Goal: Task Accomplishment & Management: Manage account settings

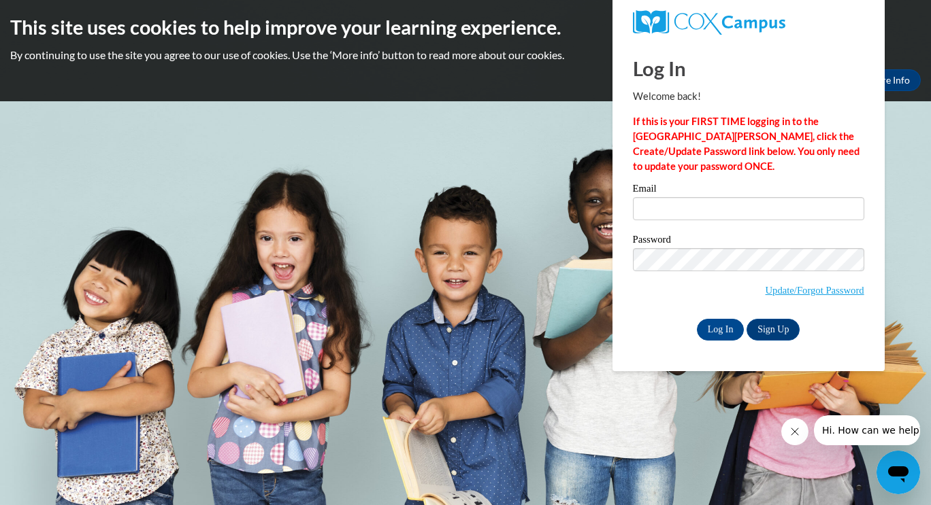
click at [671, 220] on div "Email" at bounding box center [748, 207] width 231 height 47
drag, startPoint x: 671, startPoint y: 220, endPoint x: 791, endPoint y: 215, distance: 120.5
click at [791, 215] on div "Email" at bounding box center [748, 207] width 231 height 47
drag, startPoint x: 791, startPoint y: 215, endPoint x: 714, endPoint y: 205, distance: 77.5
click at [714, 205] on input "Email" at bounding box center [748, 208] width 231 height 23
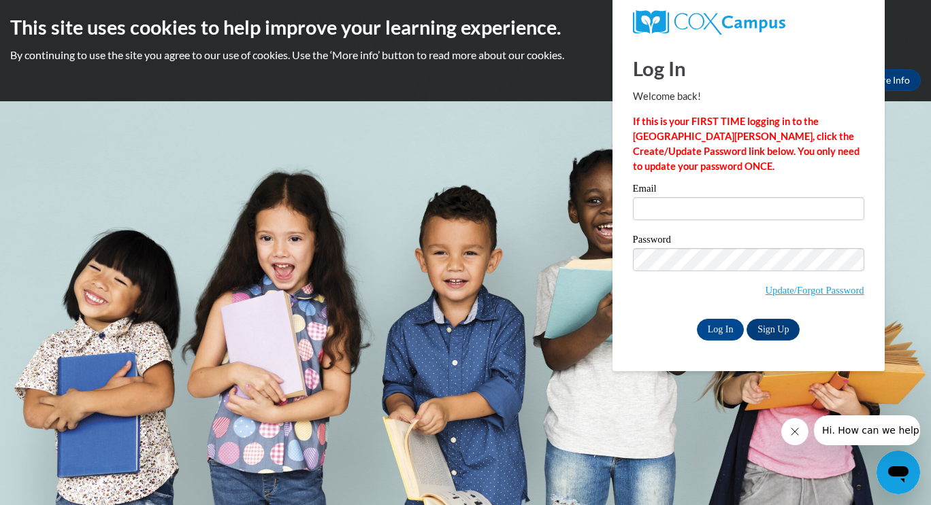
click at [679, 221] on div "Email" at bounding box center [748, 207] width 231 height 47
click at [648, 210] on input "Email" at bounding box center [748, 208] width 231 height 23
click at [697, 319] on input "Log In" at bounding box center [721, 330] width 48 height 22
type input "[EMAIL_ADDRESS][DOMAIN_NAME]"
click at [715, 327] on input "Log In" at bounding box center [721, 330] width 48 height 22
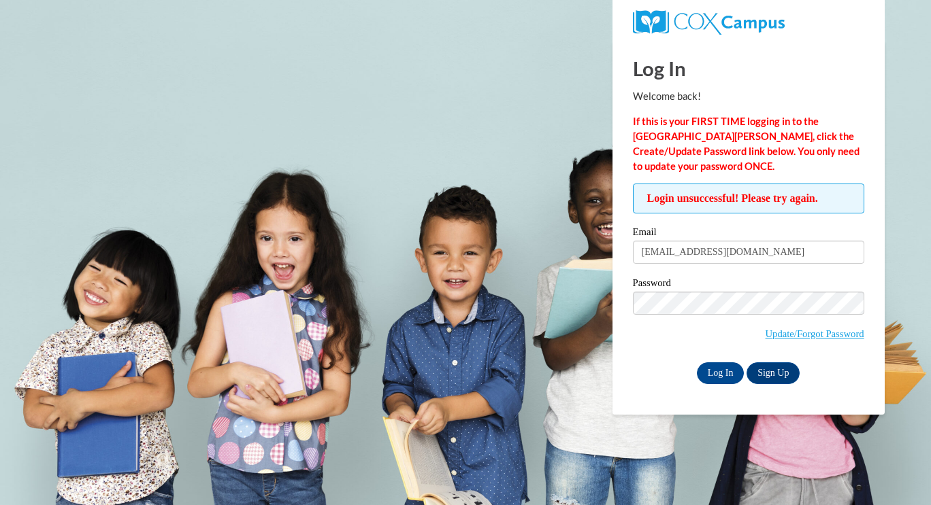
click at [737, 321] on span "Update/Forgot Password" at bounding box center [748, 320] width 231 height 56
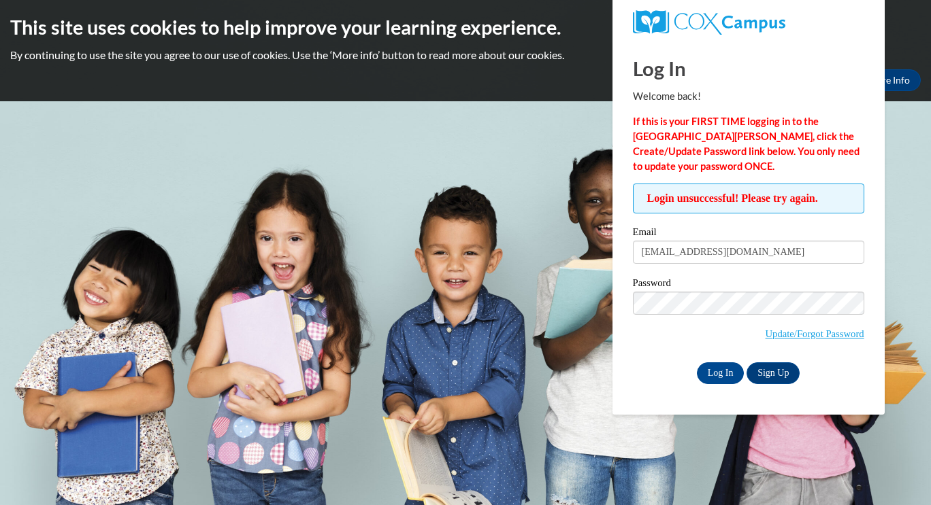
click at [701, 288] on label "Password" at bounding box center [748, 285] width 231 height 14
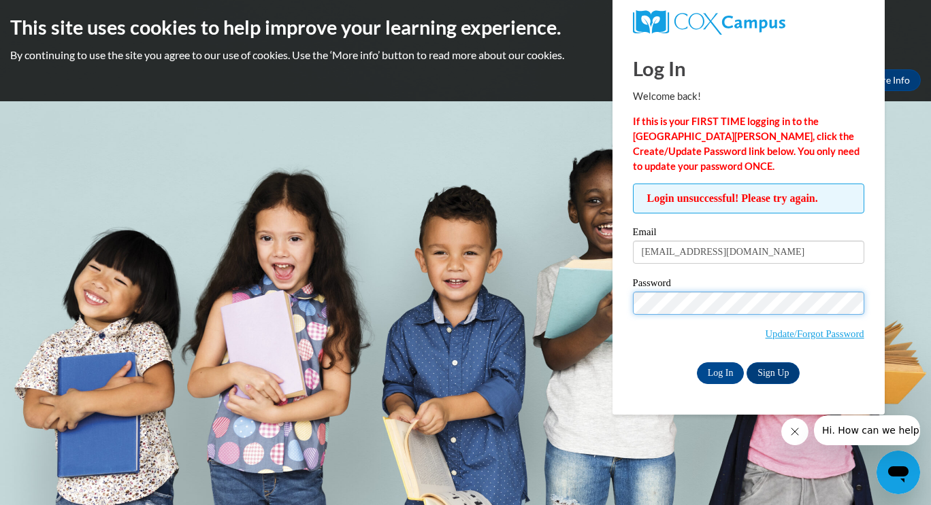
click at [697, 363] on input "Log In" at bounding box center [721, 374] width 48 height 22
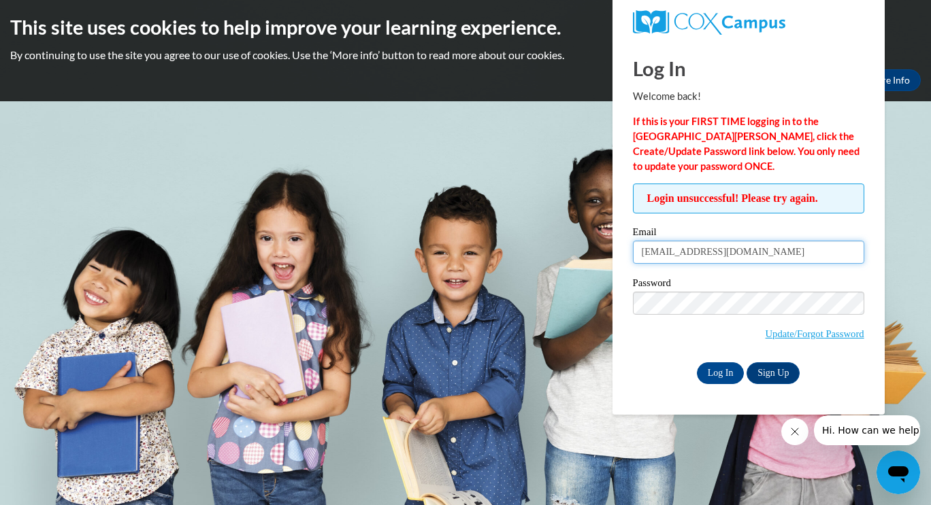
click at [585, 254] on body "This site uses cookies to help improve your learning experience. By continuing …" at bounding box center [465, 252] width 931 height 505
click at [778, 245] on input "nyimawilliams@gmail.com" at bounding box center [748, 252] width 231 height 23
type input "nyimaw@ymcaatlanta.org"
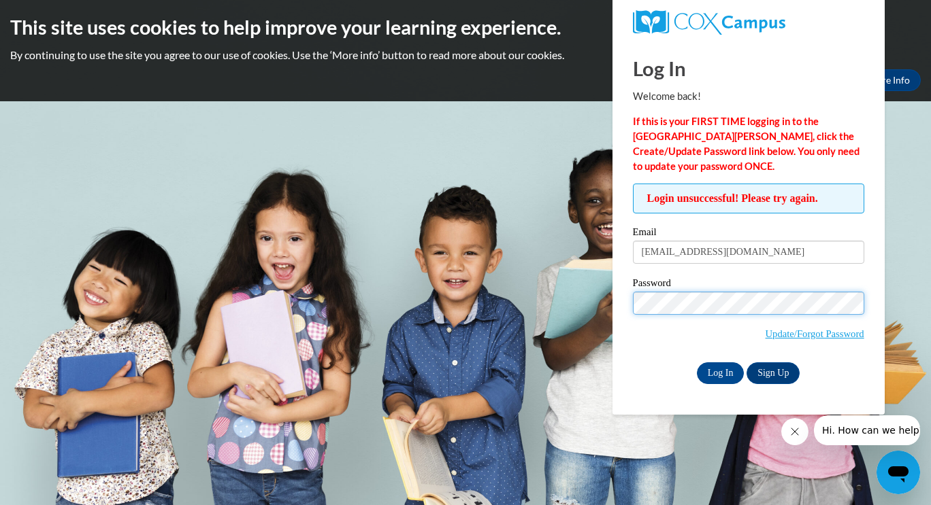
click at [697, 363] on input "Log In" at bounding box center [721, 374] width 48 height 22
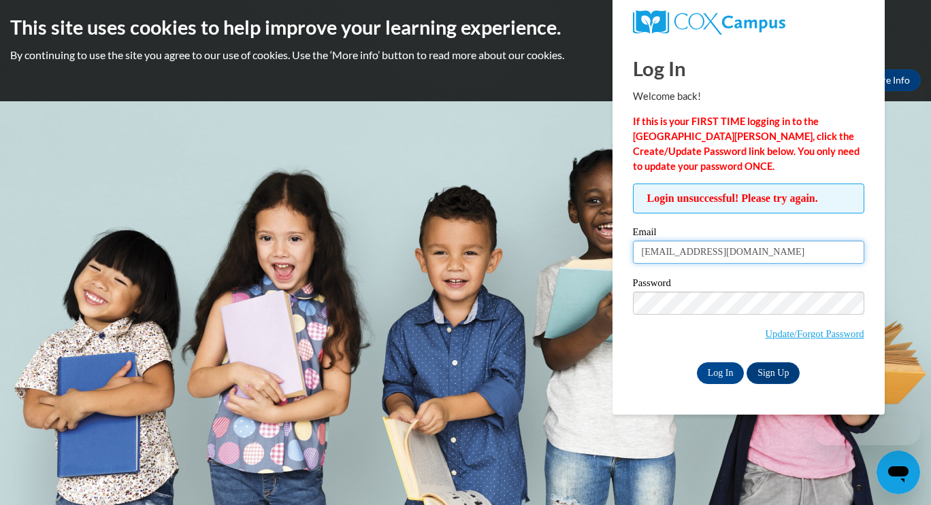
drag, startPoint x: 753, startPoint y: 252, endPoint x: 490, endPoint y: 253, distance: 263.3
click at [490, 253] on body "This site uses cookies to help improve your learning experience. By continuing …" at bounding box center [465, 252] width 931 height 505
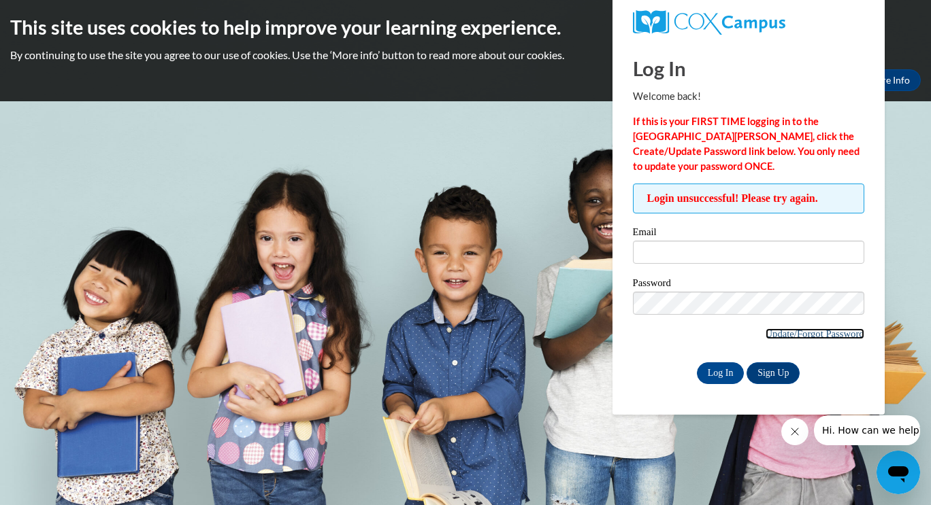
click at [799, 335] on link "Update/Forgot Password" at bounding box center [814, 334] width 99 height 11
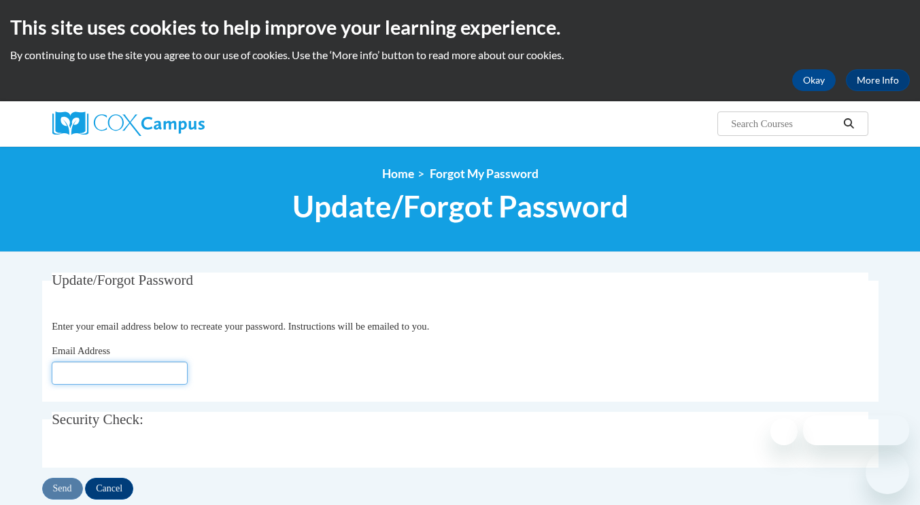
click at [159, 377] on input "Email Address" at bounding box center [120, 373] width 136 height 23
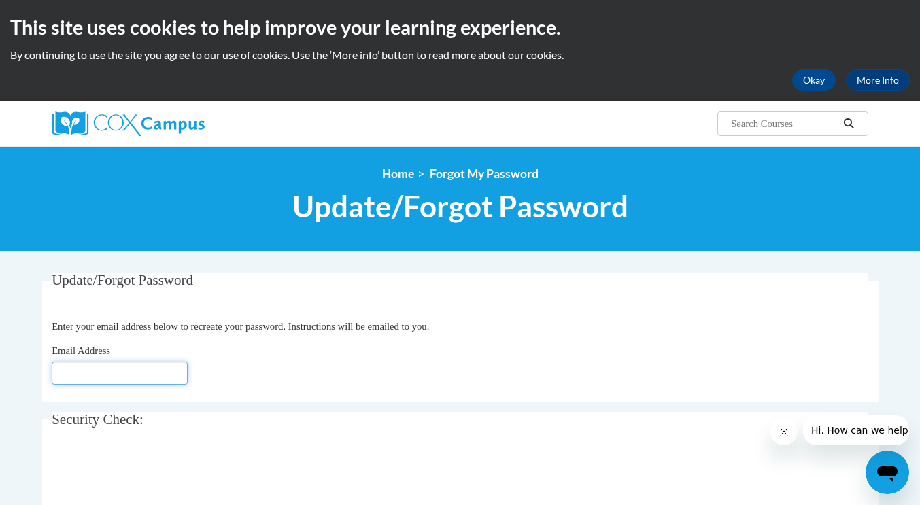
click at [76, 377] on input "Email Address" at bounding box center [120, 373] width 136 height 23
type input "[EMAIL_ADDRESS][DOMAIN_NAME]"
click button "Refresh captcha" at bounding box center [0, 0] width 0 height 0
click at [133, 383] on input "[EMAIL_ADDRESS][DOMAIN_NAME]" at bounding box center [120, 373] width 136 height 23
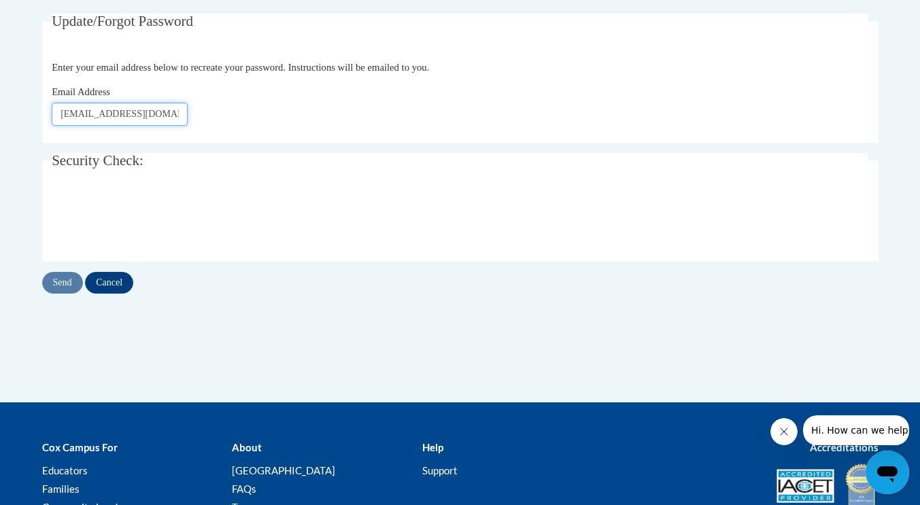
scroll to position [258, 0]
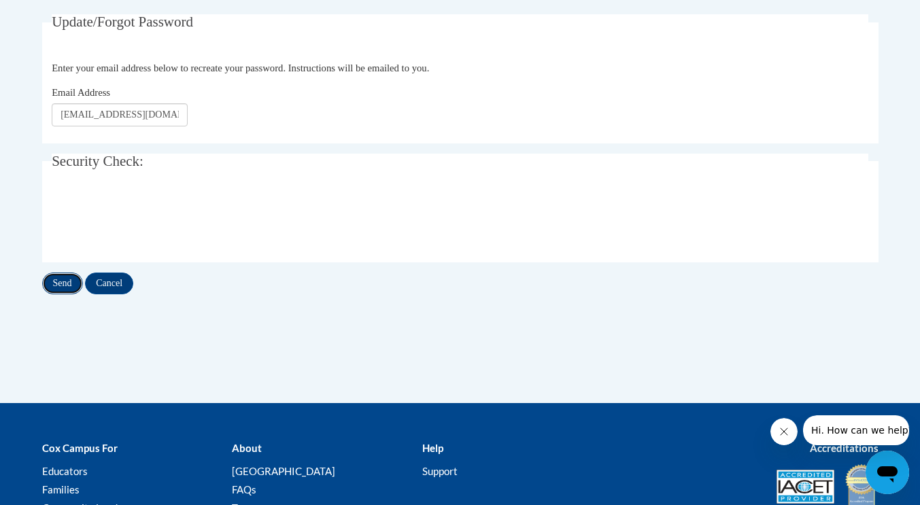
click at [70, 284] on input "Send" at bounding box center [62, 284] width 41 height 22
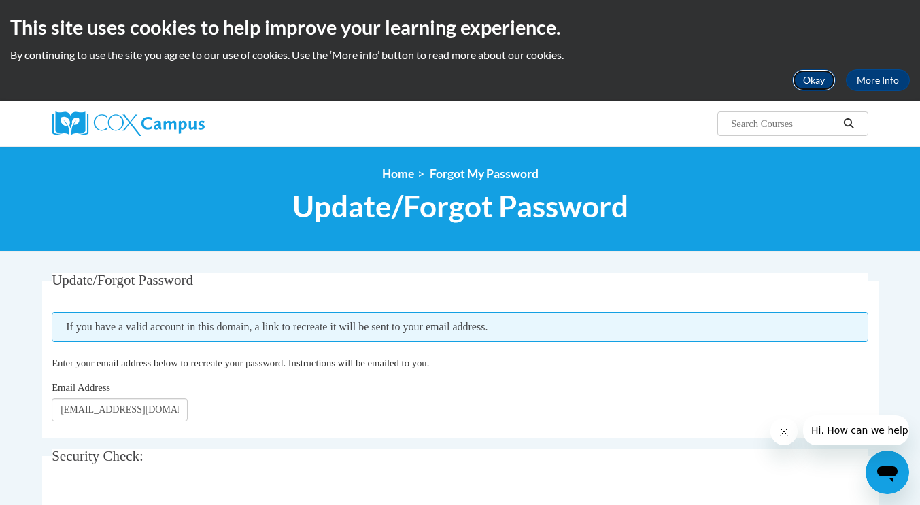
click at [824, 82] on button "Okay" at bounding box center [814, 80] width 44 height 22
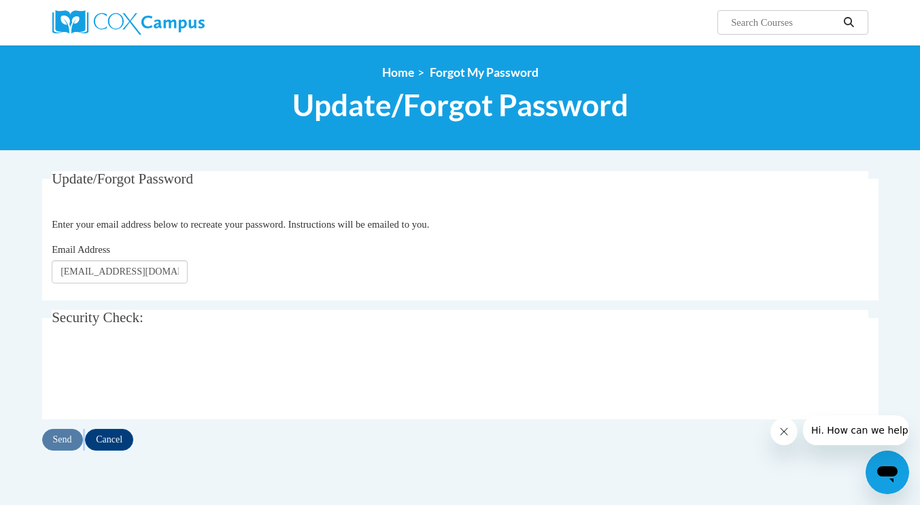
drag, startPoint x: 139, startPoint y: 420, endPoint x: 133, endPoint y: 428, distance: 9.8
click at [133, 428] on div "Update/Forgot Password Enter your email address below to recreate your password…" at bounding box center [460, 311] width 837 height 280
click at [116, 439] on input "Cancel" at bounding box center [109, 440] width 48 height 22
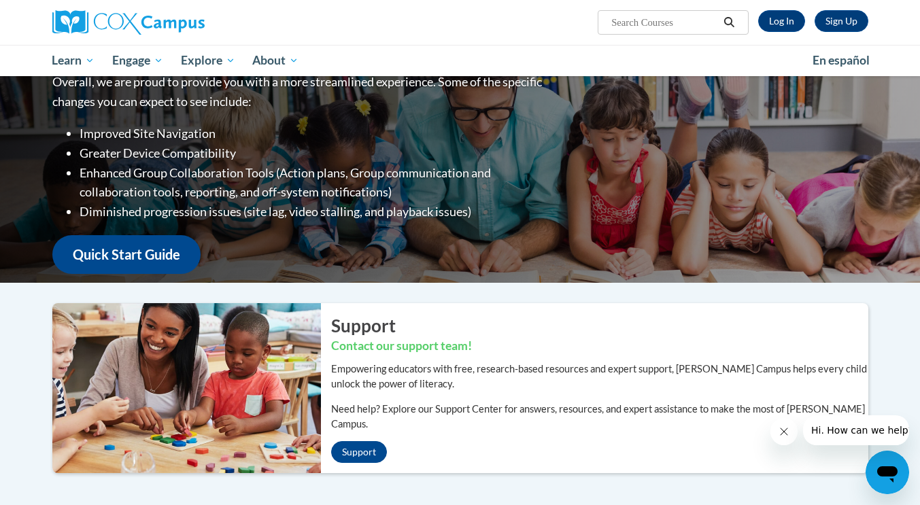
scroll to position [66, 0]
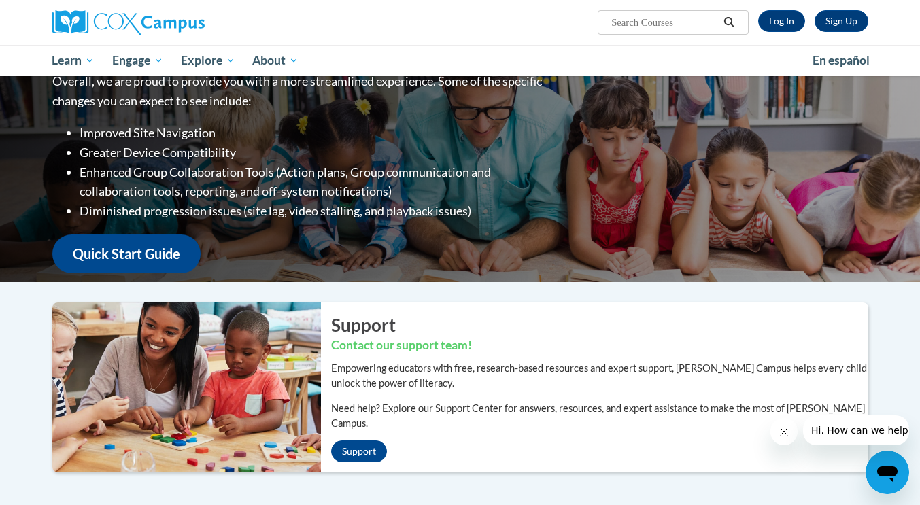
click at [644, 26] on input "Search..." at bounding box center [664, 22] width 109 height 16
type input "@Nwilli32"
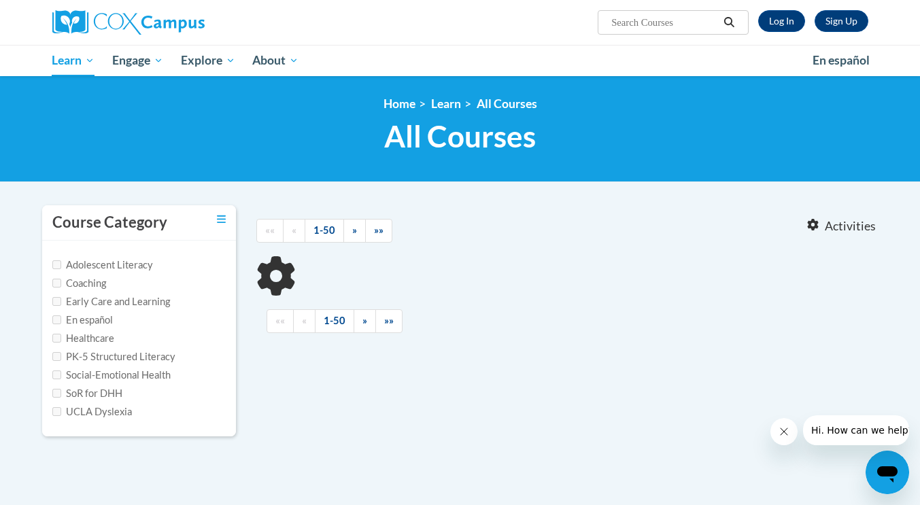
type input "@Nwilli32"
click at [784, 22] on link "Log In" at bounding box center [781, 21] width 47 height 22
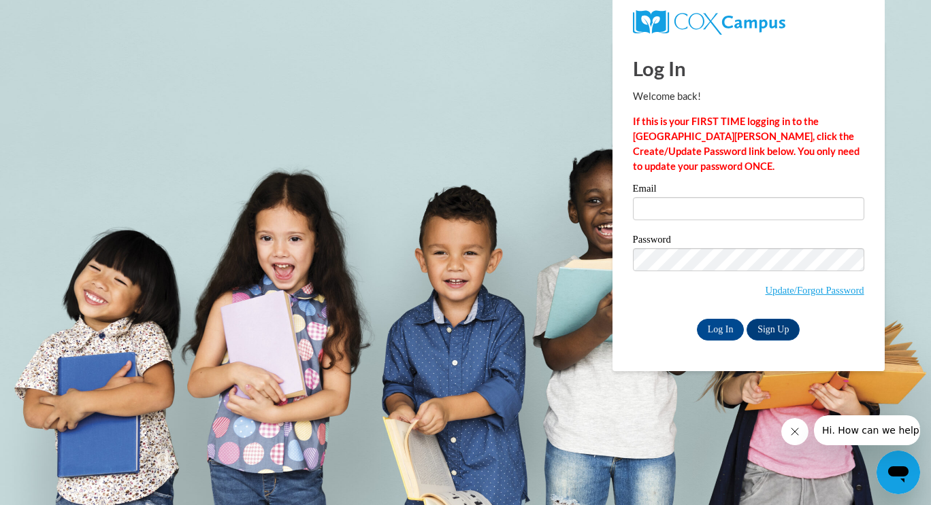
type input "N"
drag, startPoint x: 0, startPoint y: 0, endPoint x: 691, endPoint y: 215, distance: 723.8
click at [691, 215] on input "N" at bounding box center [748, 208] width 231 height 23
click at [684, 207] on input "N" at bounding box center [748, 208] width 231 height 23
type input "[EMAIL_ADDRESS][DOMAIN_NAME]"
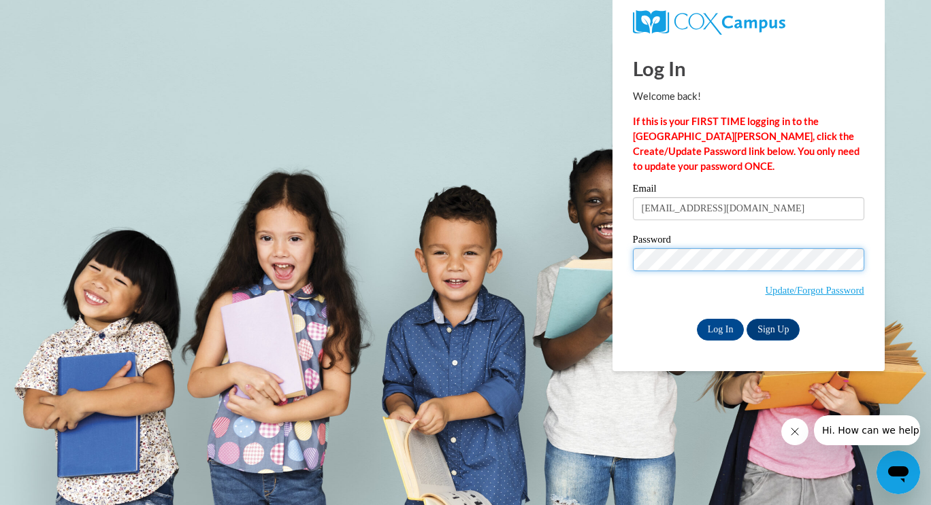
click at [697, 319] on input "Log In" at bounding box center [721, 330] width 48 height 22
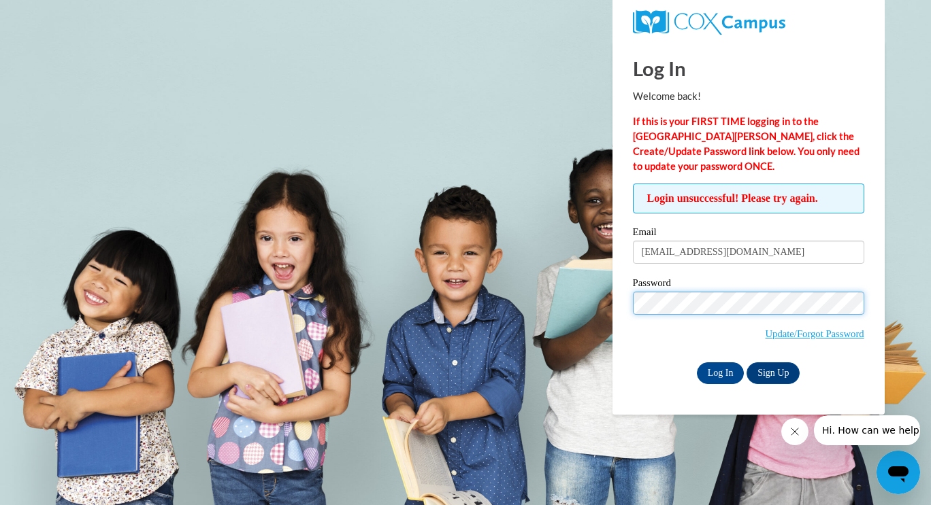
click at [697, 363] on input "Log In" at bounding box center [721, 374] width 48 height 22
drag, startPoint x: 608, startPoint y: 250, endPoint x: 507, endPoint y: 286, distance: 107.6
click at [507, 286] on body "Log In Welcome back! If this is your FIRST TIME logging in to the NEW Cox Campu…" at bounding box center [465, 252] width 931 height 505
click at [624, 278] on div "Login unsuccessful! Please try again. Please enter your email! Please enter you…" at bounding box center [748, 284] width 252 height 200
click at [697, 363] on input "Log In" at bounding box center [721, 374] width 48 height 22
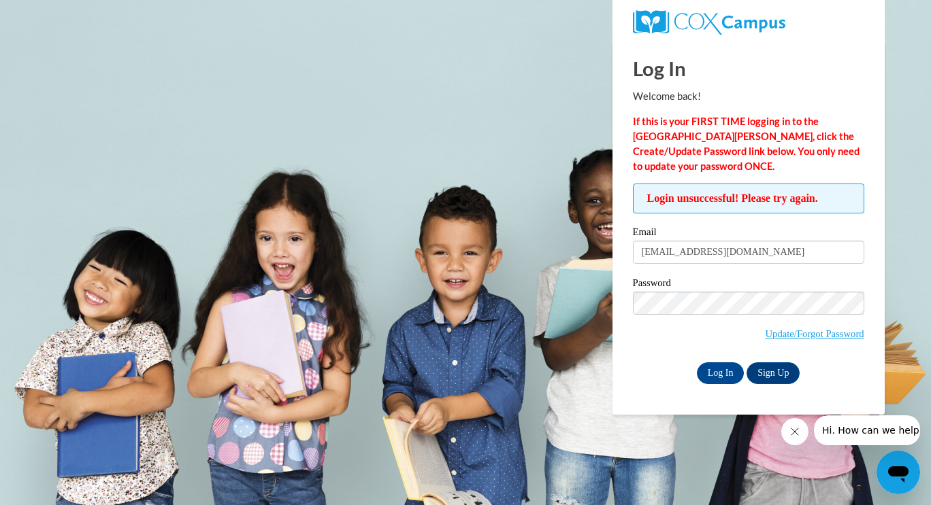
click at [636, 371] on div "Log In Sign Up" at bounding box center [748, 374] width 231 height 22
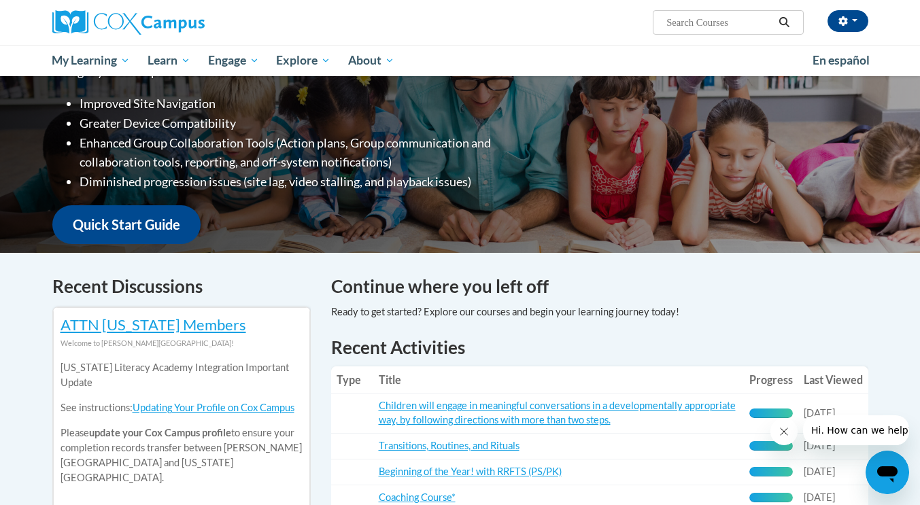
scroll to position [189, 0]
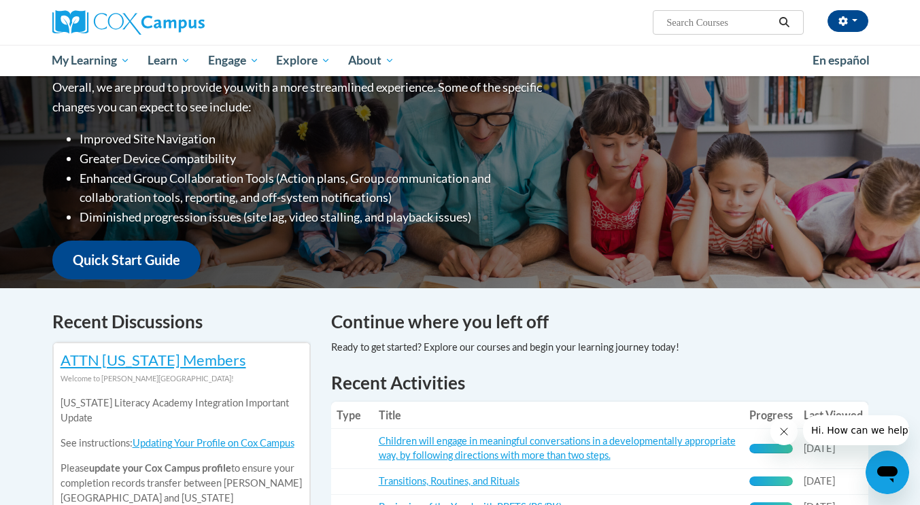
drag, startPoint x: 848, startPoint y: 167, endPoint x: 139, endPoint y: 447, distance: 762.2
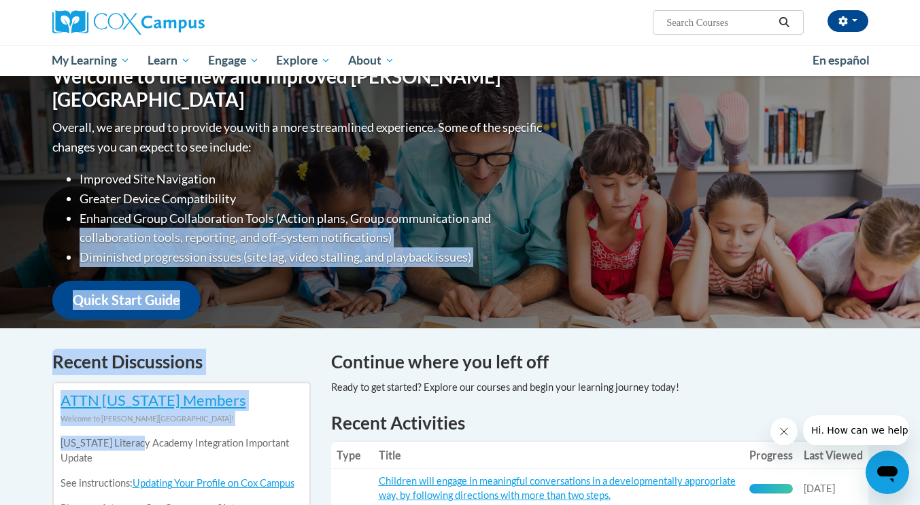
click at [371, 277] on div "Overall, we are proud to provide you with a more streamlined experience. Some o…" at bounding box center [298, 218] width 493 height 201
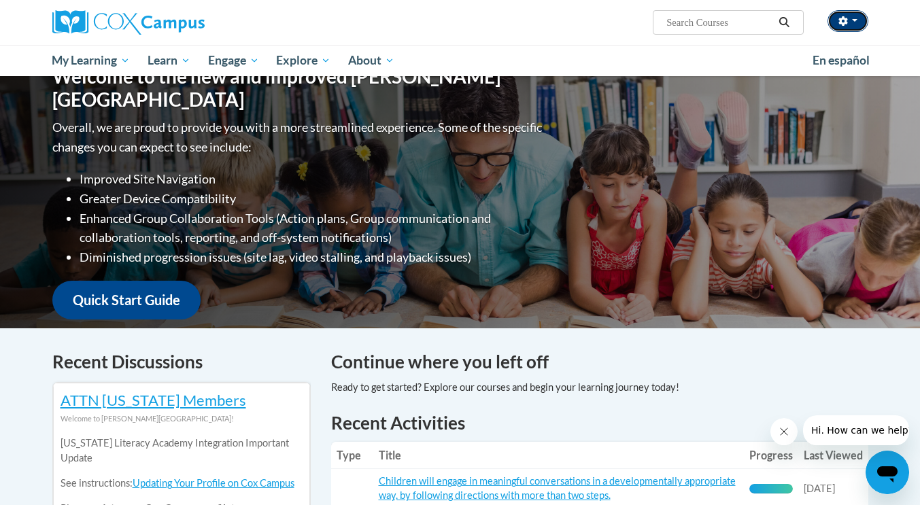
click at [850, 14] on button "button" at bounding box center [848, 21] width 41 height 22
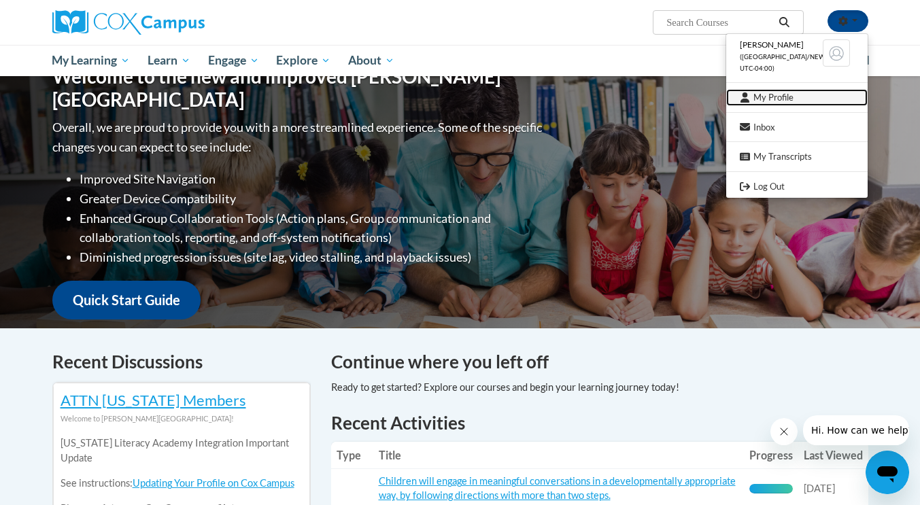
click at [771, 99] on link "My Profile" at bounding box center [797, 97] width 141 height 17
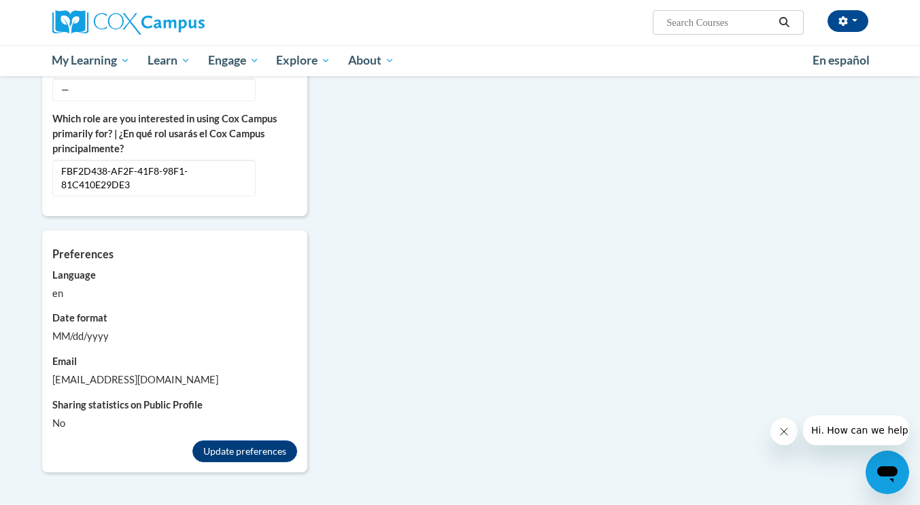
scroll to position [774, 0]
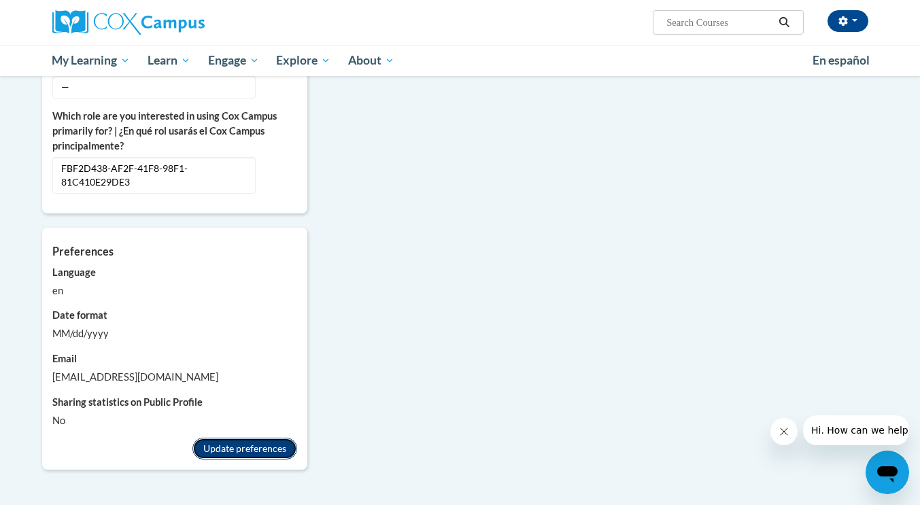
click at [271, 440] on button "Update preferences" at bounding box center [245, 449] width 105 height 22
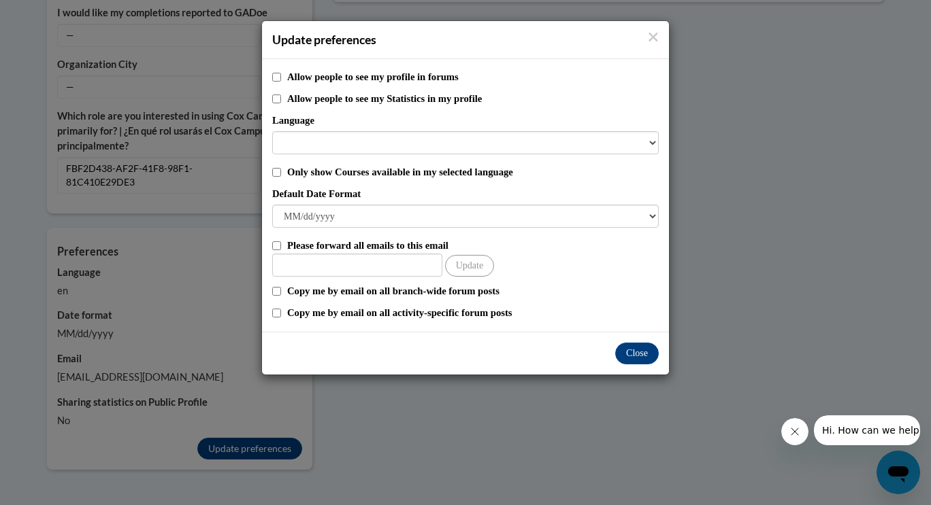
click at [398, 469] on div "Update preferences Allow people to see my profile in forums Allow people to see…" at bounding box center [465, 252] width 931 height 505
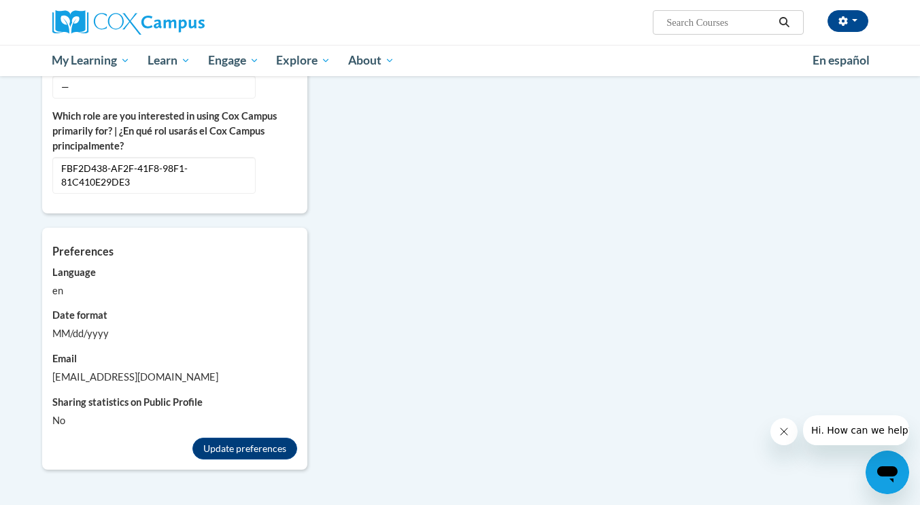
click at [652, 333] on div "More About Me Click or press to edit any of the profile fields below. Select mu…" at bounding box center [460, 51] width 857 height 868
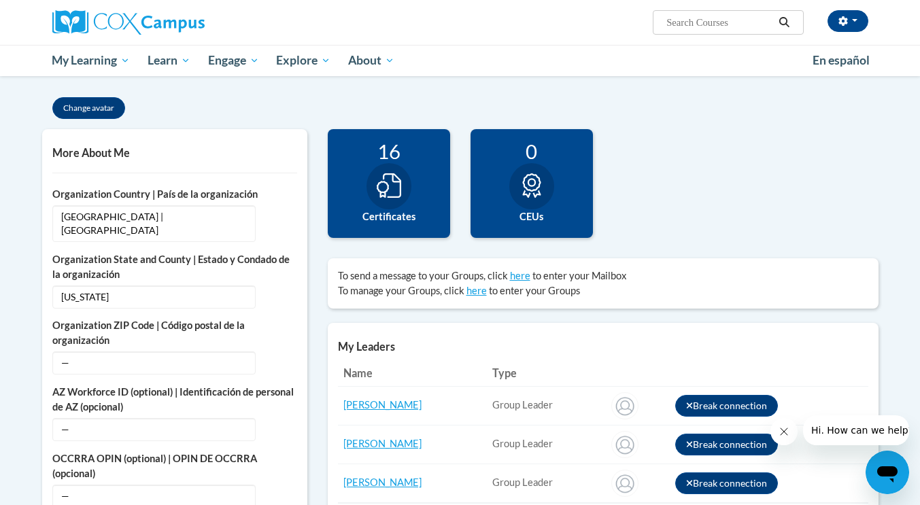
scroll to position [0, 0]
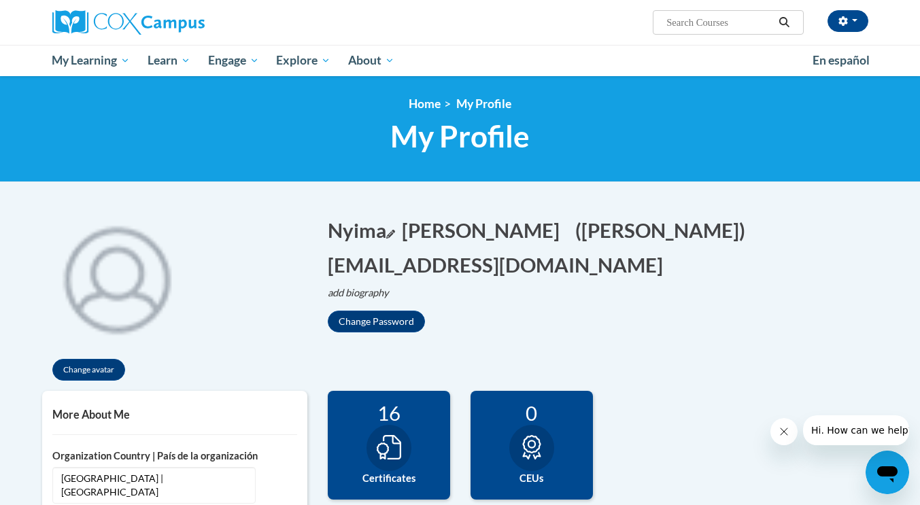
click at [371, 233] on button "Nyima Edit" at bounding box center [361, 230] width 67 height 28
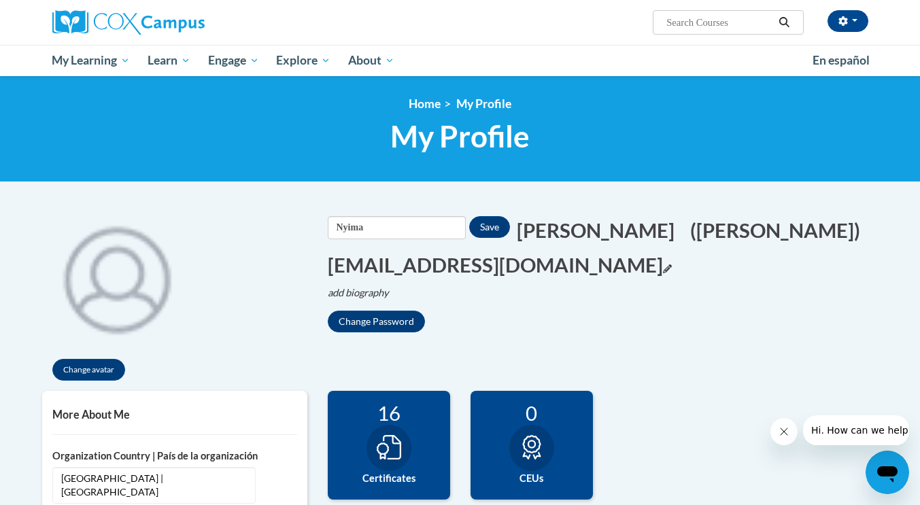
click at [548, 268] on button "nyimawilliams@gmail.com Edit" at bounding box center [500, 265] width 344 height 28
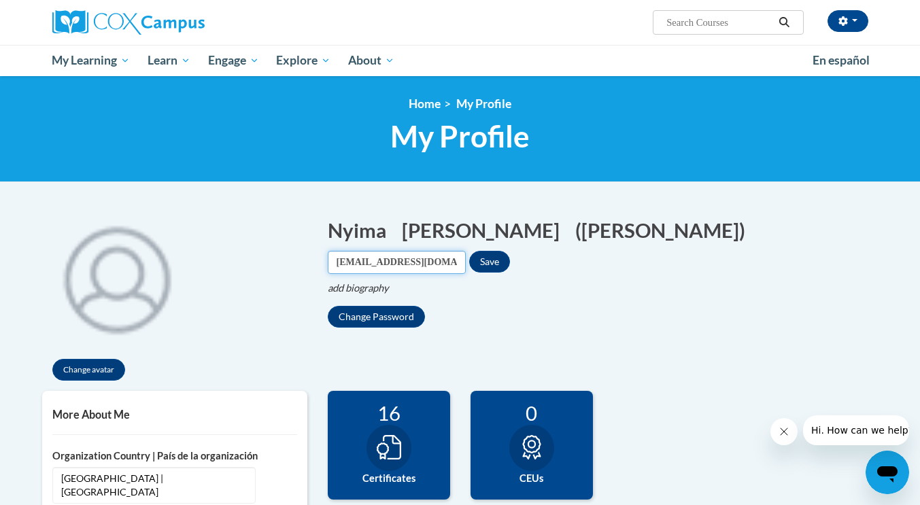
click at [466, 251] on input "nyimawilliams@gmail.com" at bounding box center [397, 262] width 138 height 23
click at [466, 251] on input "nyimaw@gmail.com" at bounding box center [397, 262] width 138 height 23
drag, startPoint x: 813, startPoint y: 228, endPoint x: 835, endPoint y: 234, distance: 23.3
drag, startPoint x: 835, startPoint y: 234, endPoint x: 812, endPoint y: 127, distance: 110.1
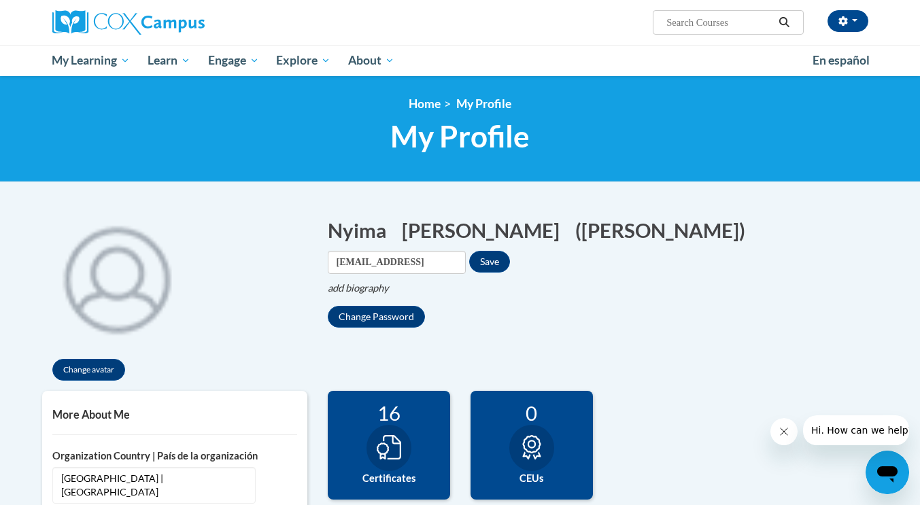
click at [812, 127] on h1 "My Profile" at bounding box center [460, 136] width 837 height 36
click at [466, 251] on input "nyimaw@ymcaatlanta.orgcom" at bounding box center [397, 262] width 138 height 23
type input "nyimaw@ymcaatlanta.org"
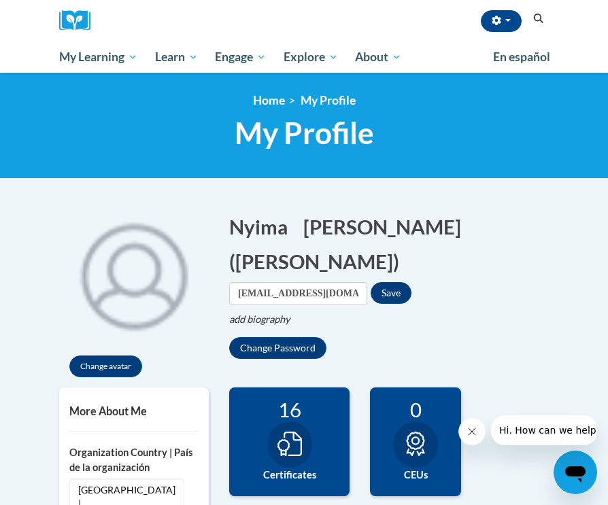
drag, startPoint x: 390, startPoint y: 27, endPoint x: 914, endPoint y: 10, distance: 524.1
click at [608, 10] on html "Nyima Williams (America/New_York UTC-04:00) My Profile Inbox My Transcripts Log…" at bounding box center [304, 252] width 608 height 505
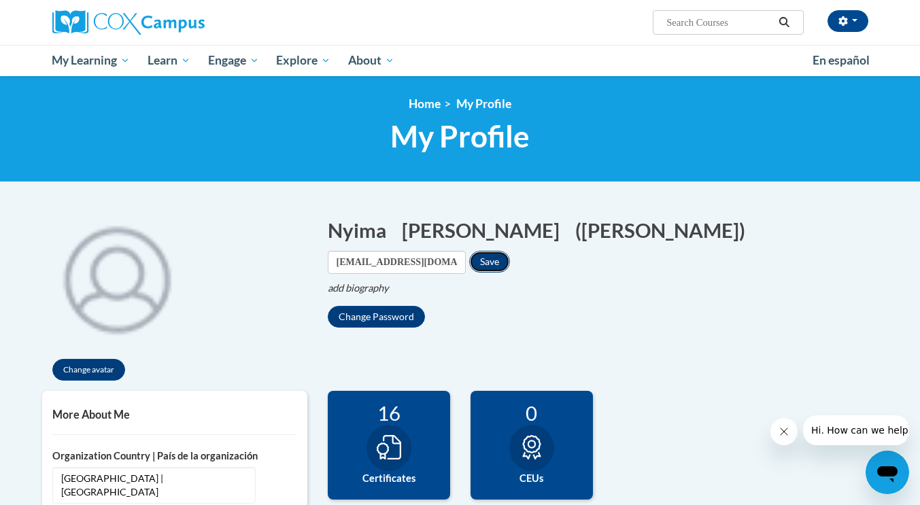
click at [510, 251] on button "Save" at bounding box center [489, 262] width 41 height 22
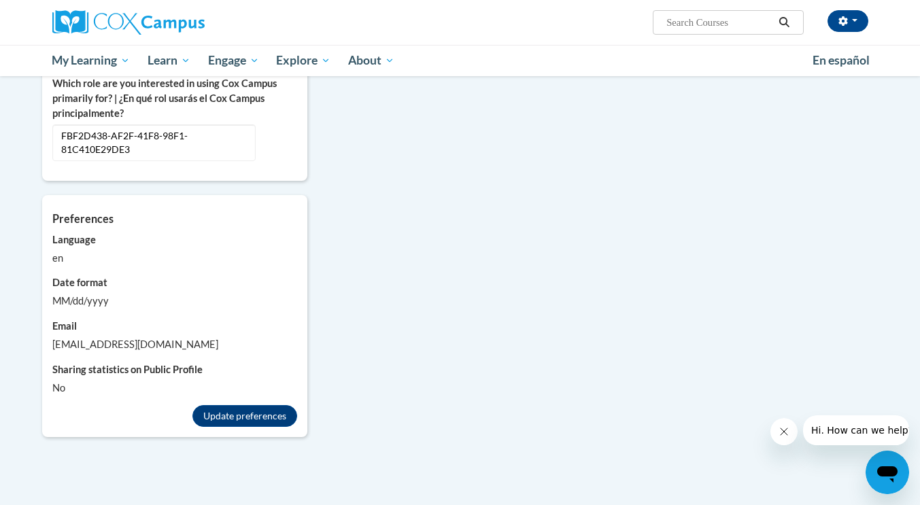
scroll to position [821, 0]
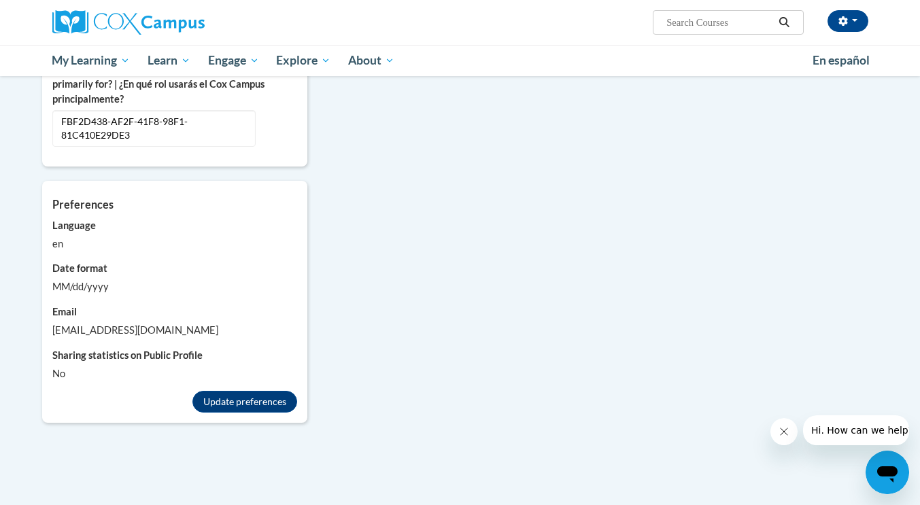
click at [247, 396] on button "Update preferences" at bounding box center [245, 402] width 105 height 22
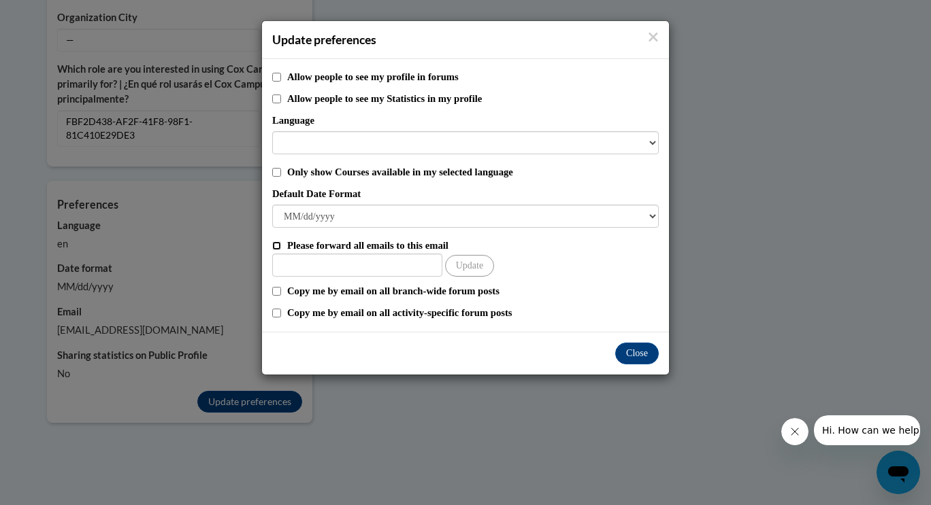
click at [280, 246] on input "Please forward all emails to this email" at bounding box center [276, 245] width 9 height 9
checkbox input "true"
click at [314, 267] on input "Other Email" at bounding box center [357, 265] width 170 height 23
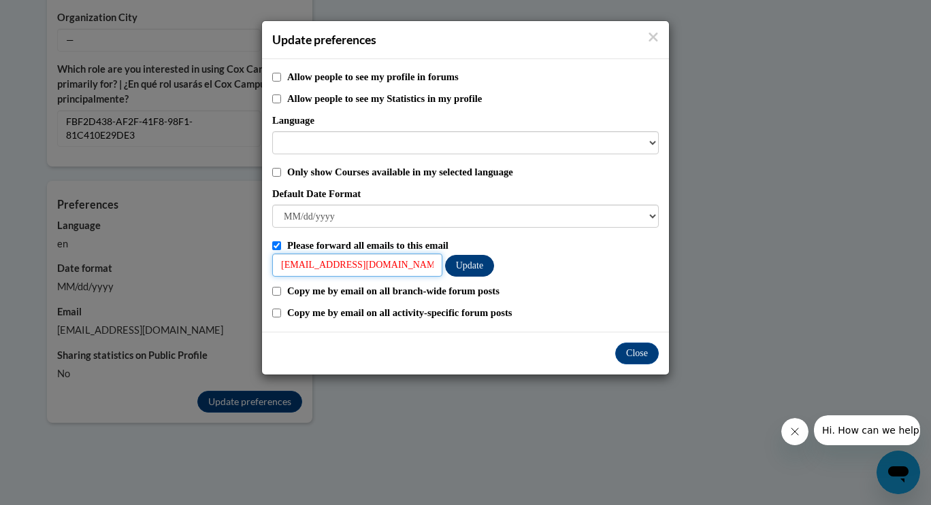
type input "Nyimaw@ymcaatlanta.org"
click at [477, 268] on button "Update" at bounding box center [469, 266] width 49 height 22
click at [469, 276] on button "Update" at bounding box center [469, 266] width 49 height 22
click at [637, 354] on button "Close" at bounding box center [637, 354] width 44 height 22
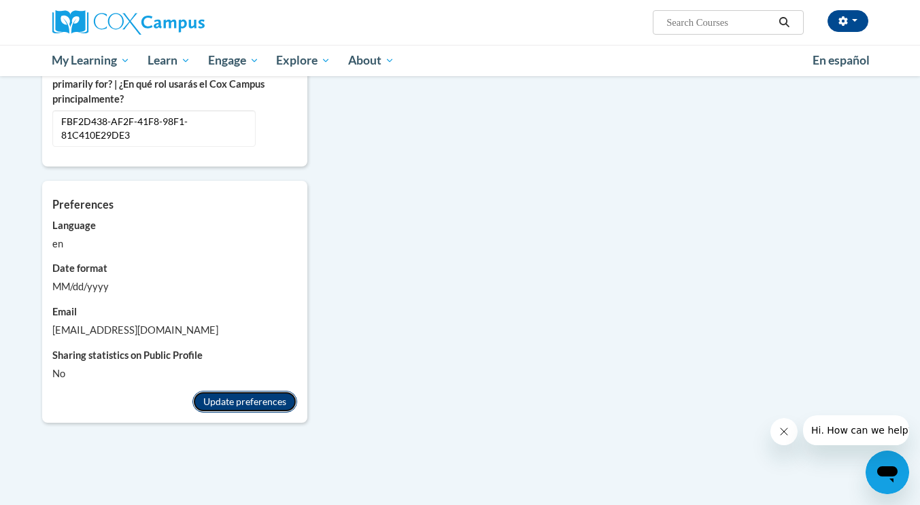
click at [247, 394] on button "Update preferences" at bounding box center [245, 402] width 105 height 22
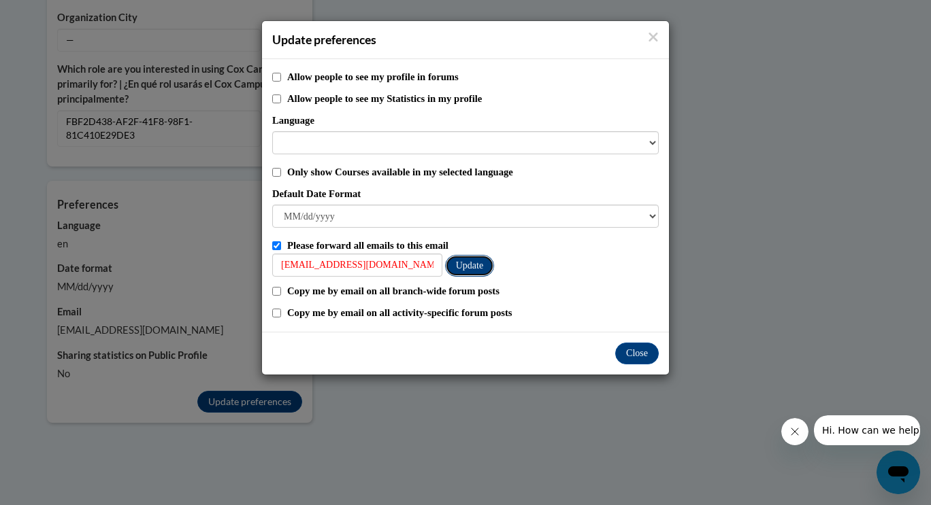
click at [474, 271] on button "Update" at bounding box center [469, 266] width 49 height 22
click at [641, 358] on button "Close" at bounding box center [637, 354] width 44 height 22
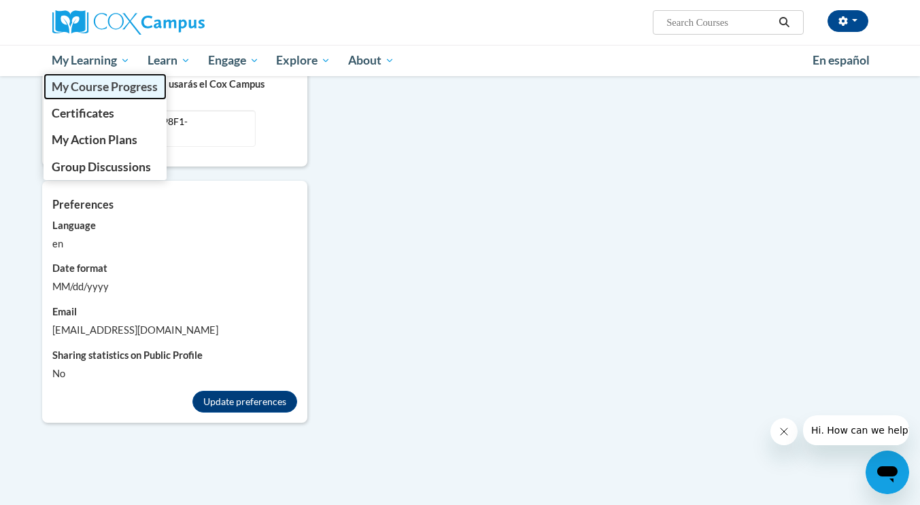
click at [84, 88] on span "My Course Progress" at bounding box center [105, 87] width 106 height 14
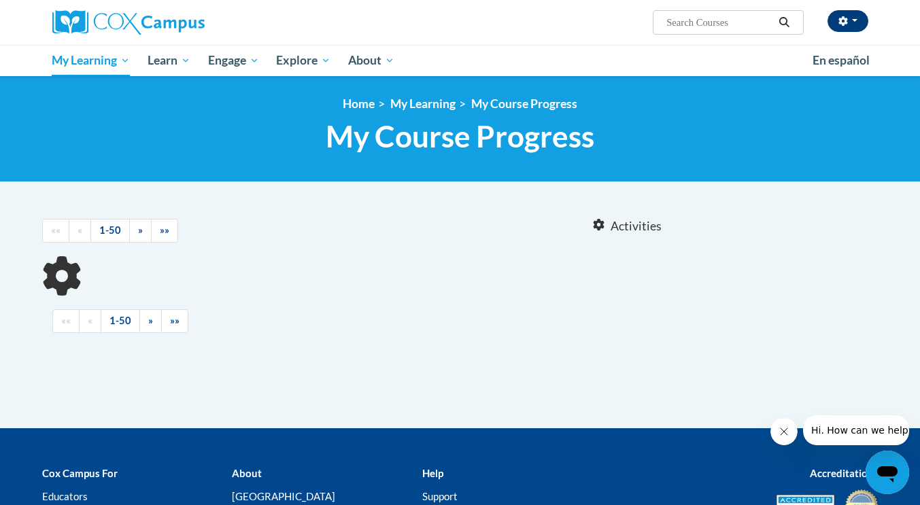
click at [844, 8] on div "Nyima Williams (America/New_York UTC-04:00) My Profile Inbox My Transcripts Log…" at bounding box center [600, 17] width 558 height 35
click at [850, 19] on button "button" at bounding box center [848, 21] width 41 height 22
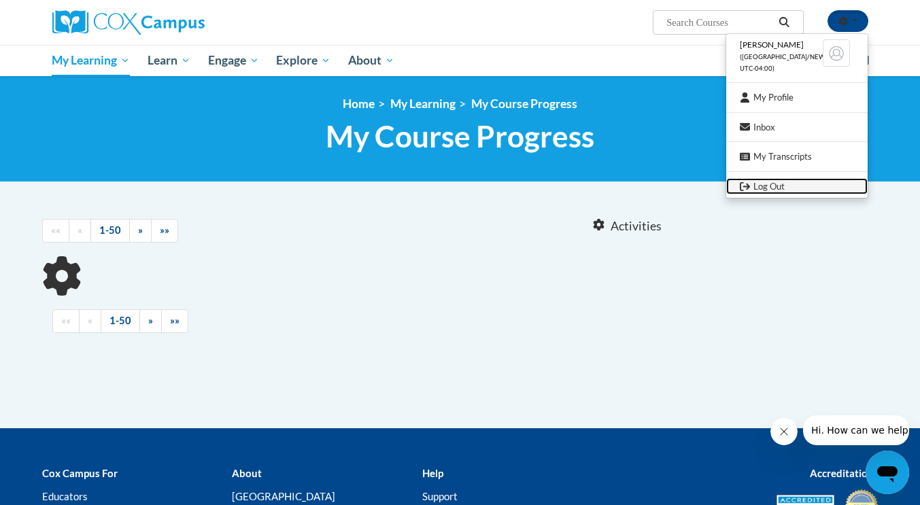
click at [783, 193] on link "Log Out" at bounding box center [797, 186] width 141 height 17
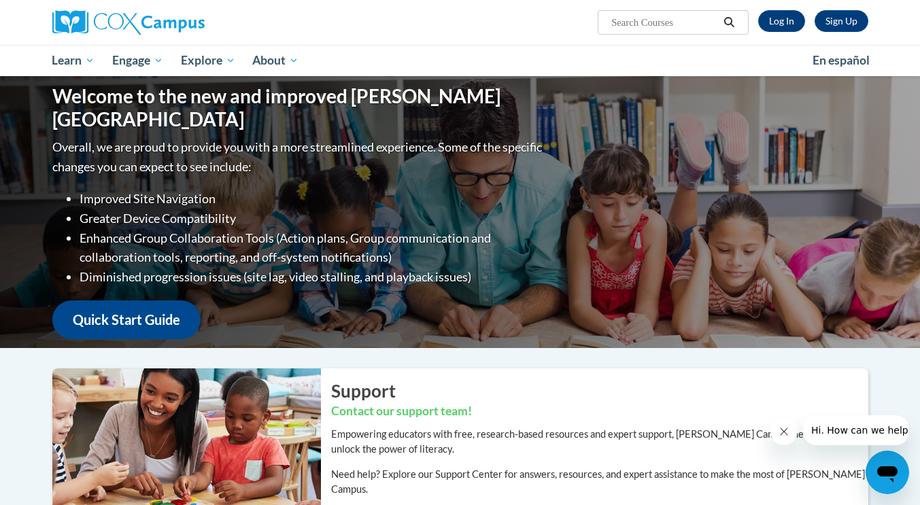
click at [619, 18] on input "Search..." at bounding box center [664, 22] width 109 height 16
click at [598, 11] on div "Sign Up Log In Search Search..." at bounding box center [600, 17] width 558 height 35
click at [782, 10] on div "Sign Up Log In Search Search..." at bounding box center [600, 17] width 558 height 35
click at [780, 19] on link "Log In" at bounding box center [781, 21] width 47 height 22
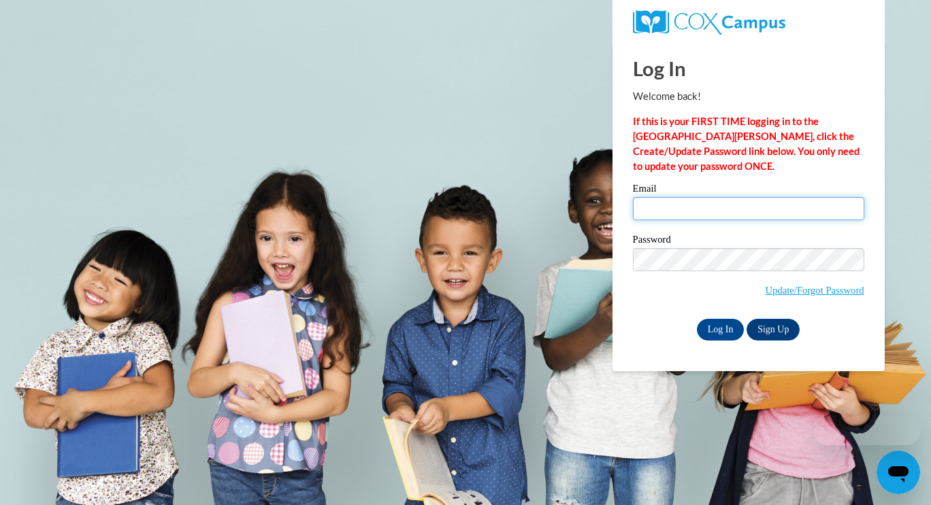
click at [731, 210] on input "Email" at bounding box center [748, 208] width 231 height 23
type input "[EMAIL_ADDRESS][DOMAIN_NAME]"
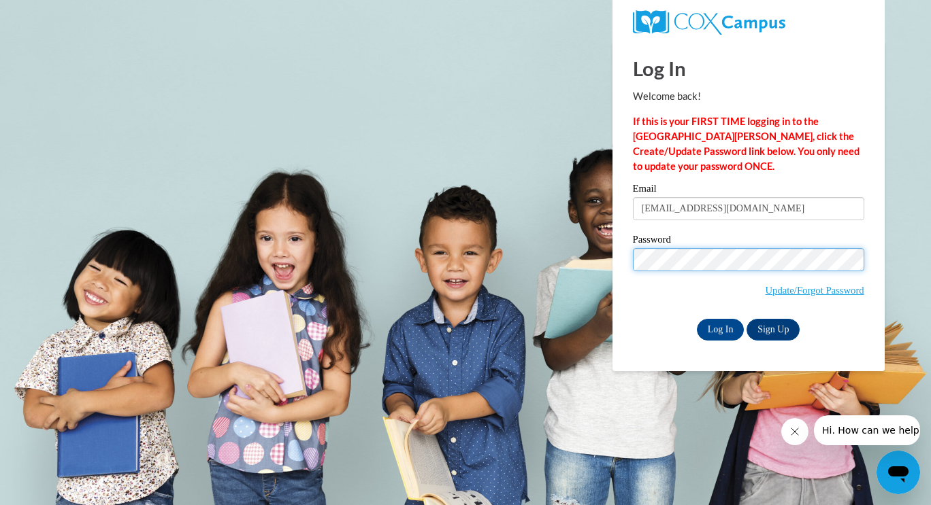
click at [697, 319] on input "Log In" at bounding box center [721, 330] width 48 height 22
click at [656, 319] on div "Log In Sign Up" at bounding box center [748, 330] width 231 height 22
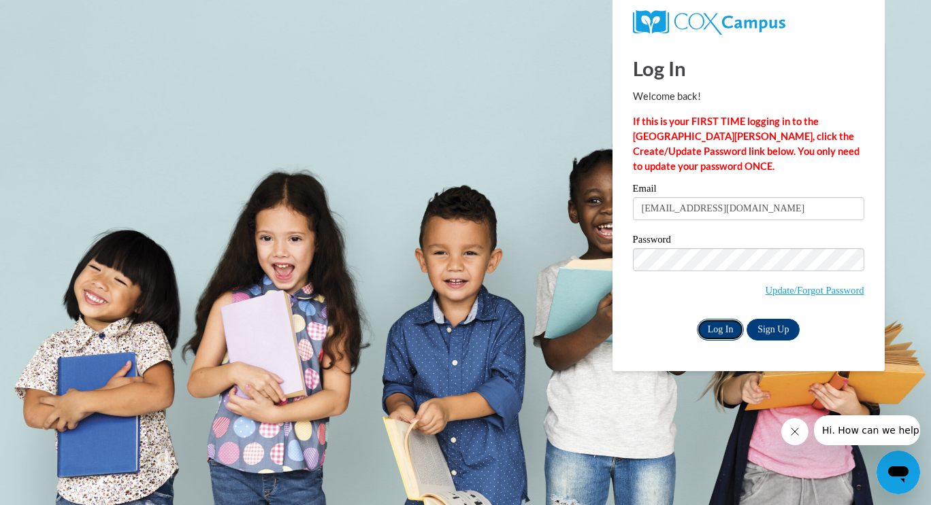
click at [708, 331] on input "Log In" at bounding box center [721, 330] width 48 height 22
